Goal: Obtain resource: Obtain resource

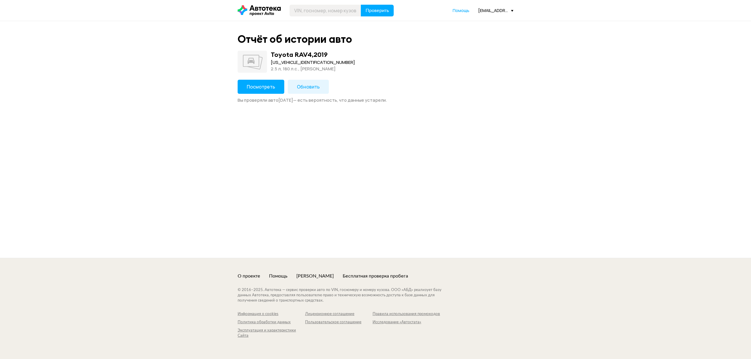
click at [252, 86] on span "Посмотреть" at bounding box center [261, 87] width 28 height 6
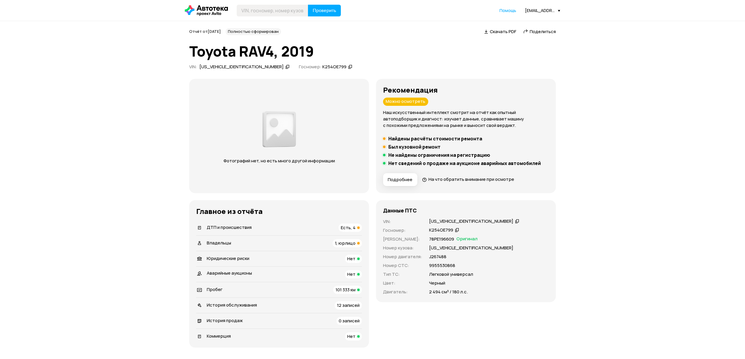
click at [550, 37] on div "Отчёт от [DATE] Полностью сформирован   Скачать PDF   Поделиться Toyota RAV4, 2…" at bounding box center [372, 50] width 367 height 44
click at [549, 33] on span "Поделиться" at bounding box center [543, 31] width 26 height 6
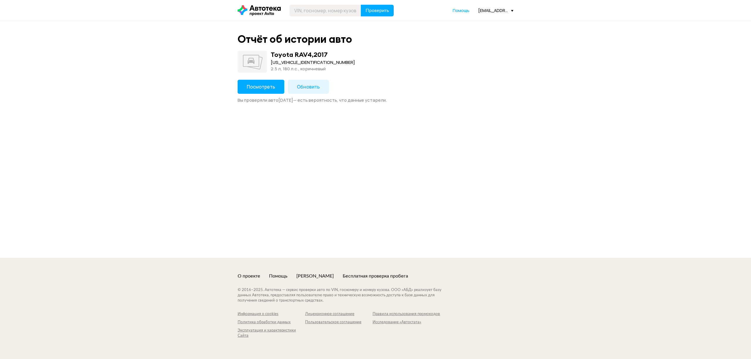
click at [266, 86] on span "Посмотреть" at bounding box center [261, 87] width 28 height 6
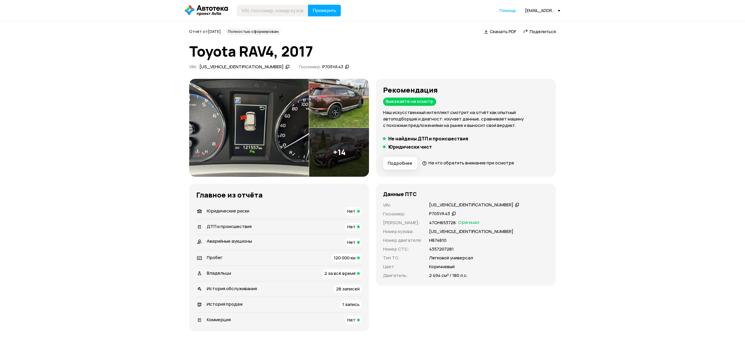
click at [541, 31] on span "Поделиться" at bounding box center [543, 31] width 26 height 6
